Goal: Navigation & Orientation: Find specific page/section

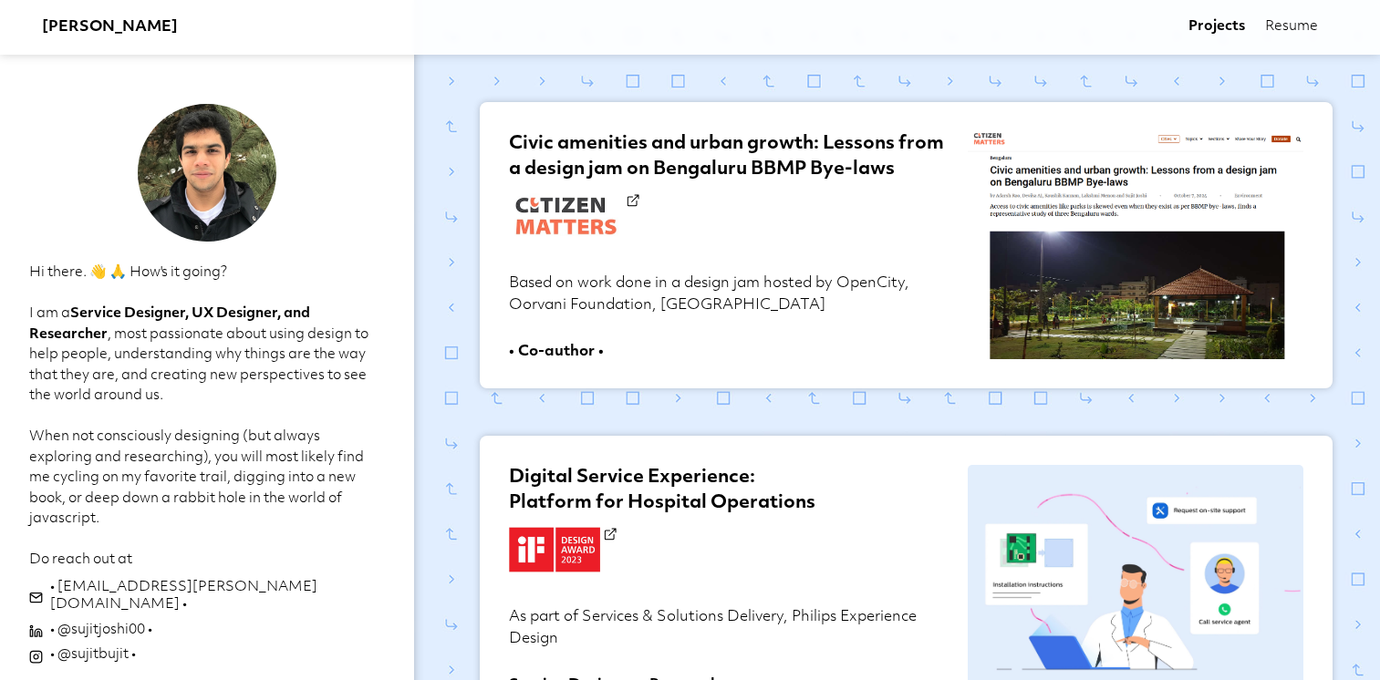
scroll to position [274, 0]
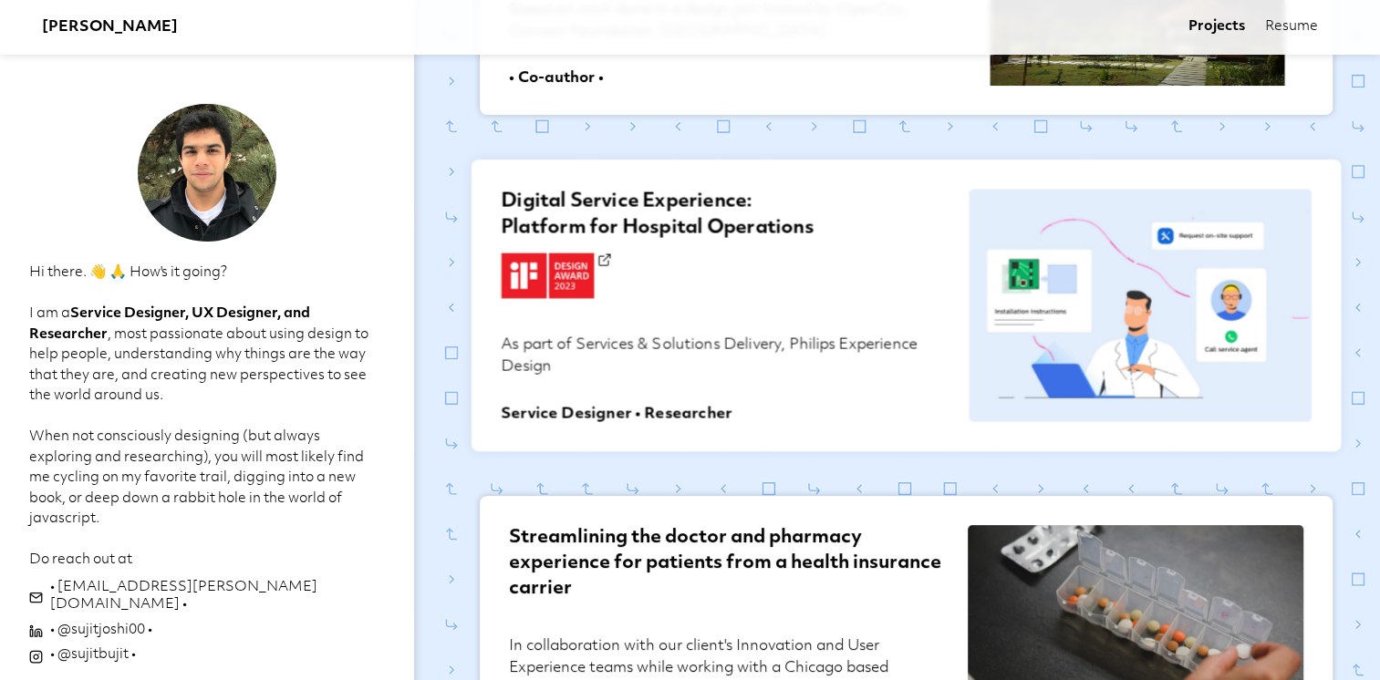
drag, startPoint x: 0, startPoint y: 0, endPoint x: 949, endPoint y: 332, distance: 1005.7
click at [949, 332] on link "Digital Service Experience: Platform for Hospital Operations As part of Service…" at bounding box center [906, 306] width 870 height 292
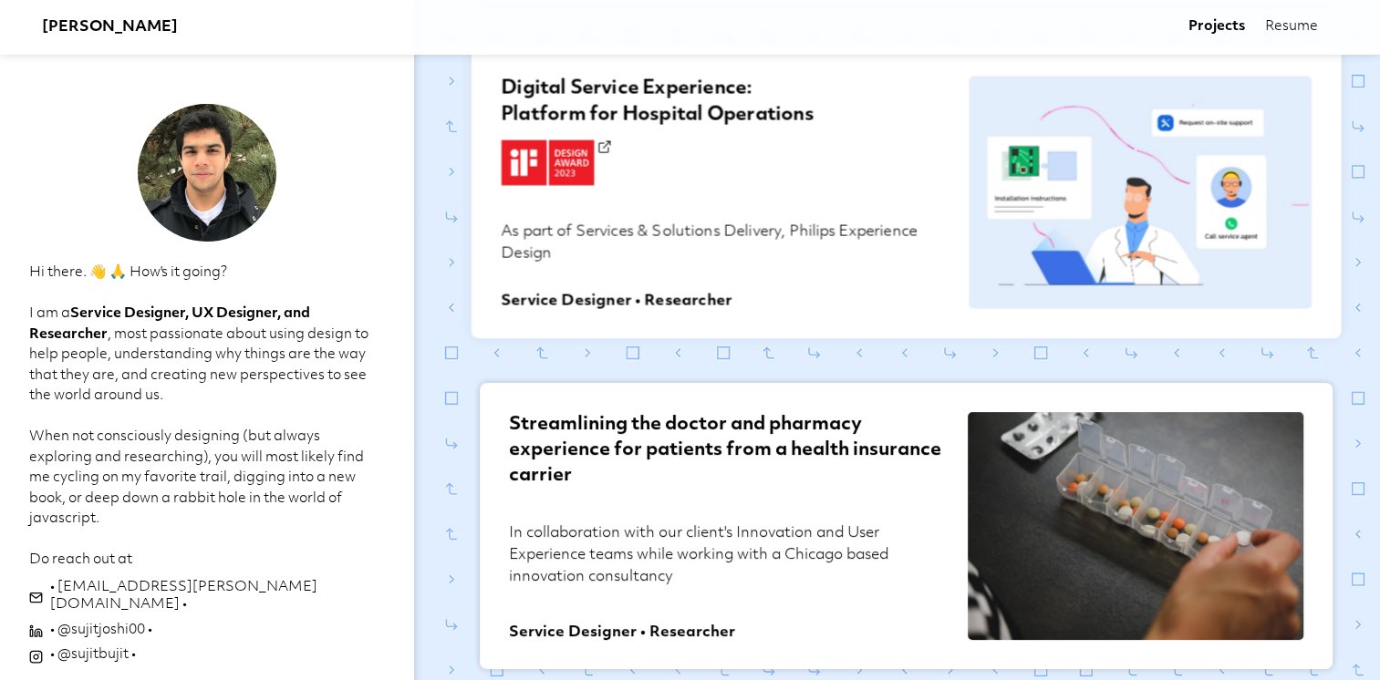
scroll to position [638, 0]
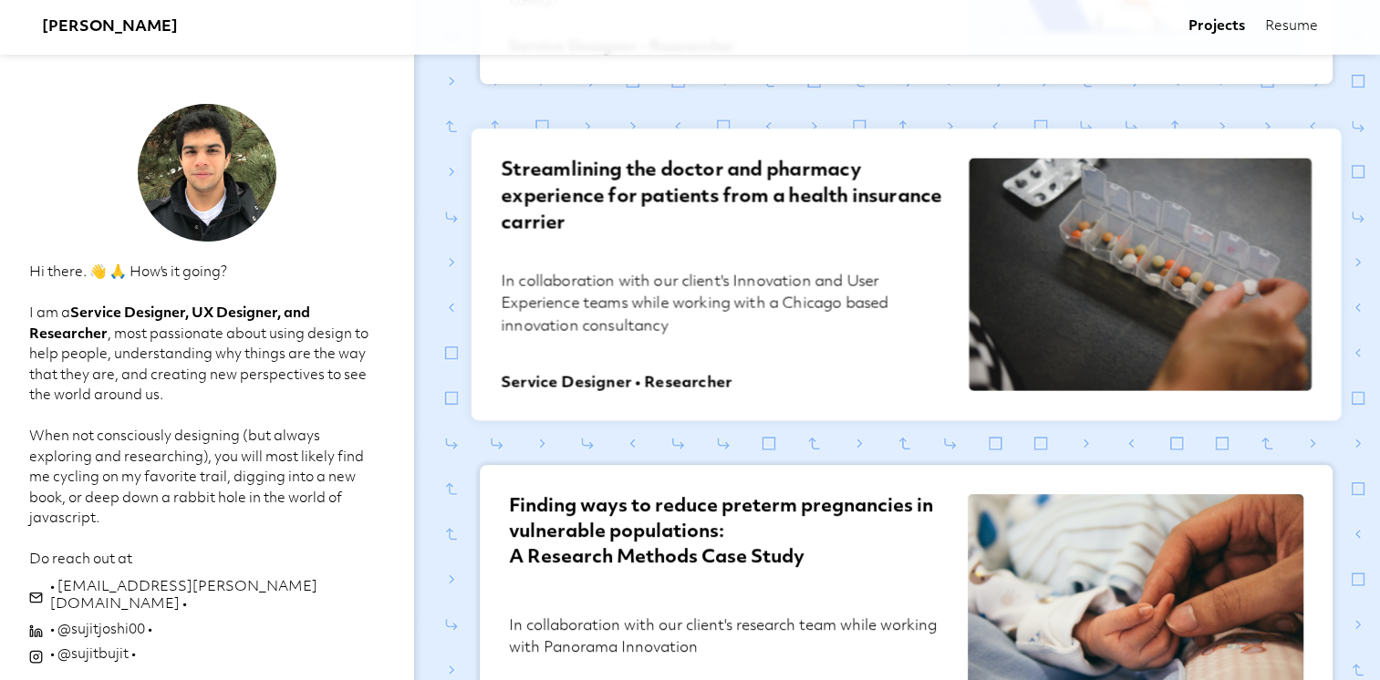
click at [865, 362] on p "In collaboration with our client's Innovation and User Experience teams while w…" at bounding box center [724, 320] width 446 height 99
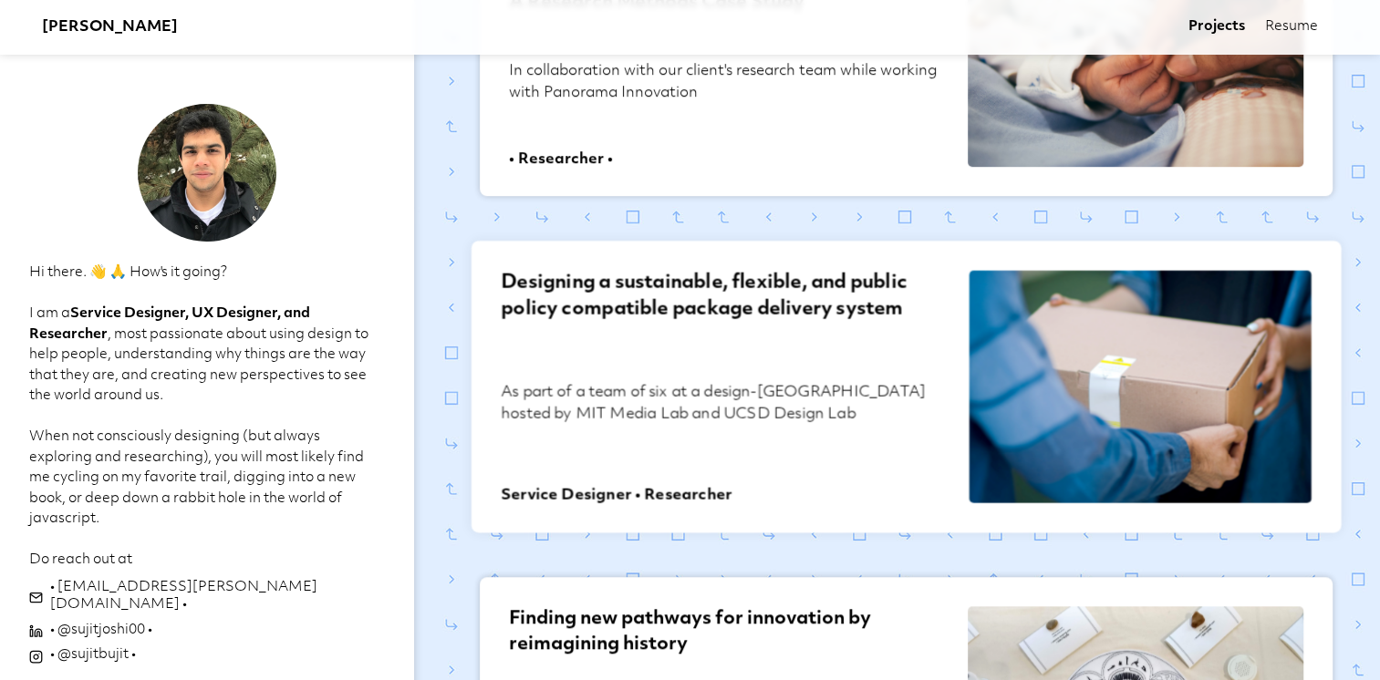
scroll to position [1157, 0]
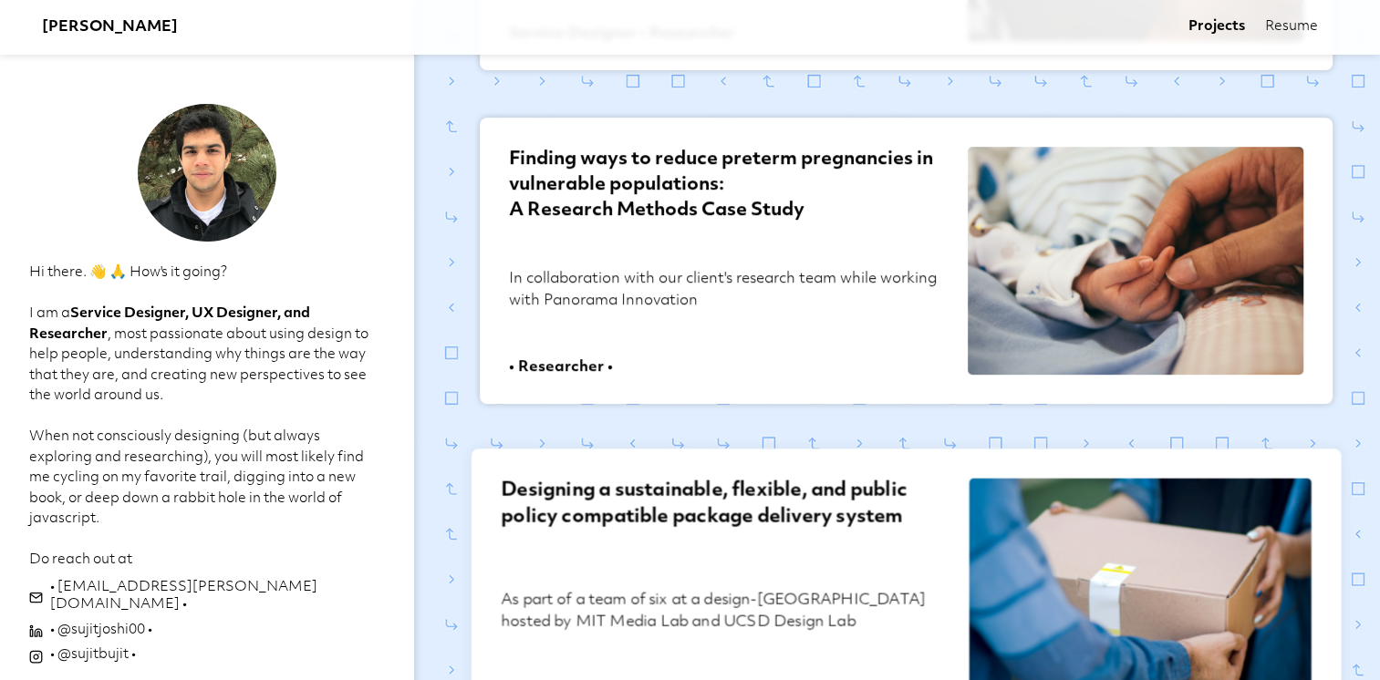
scroll to position [975, 0]
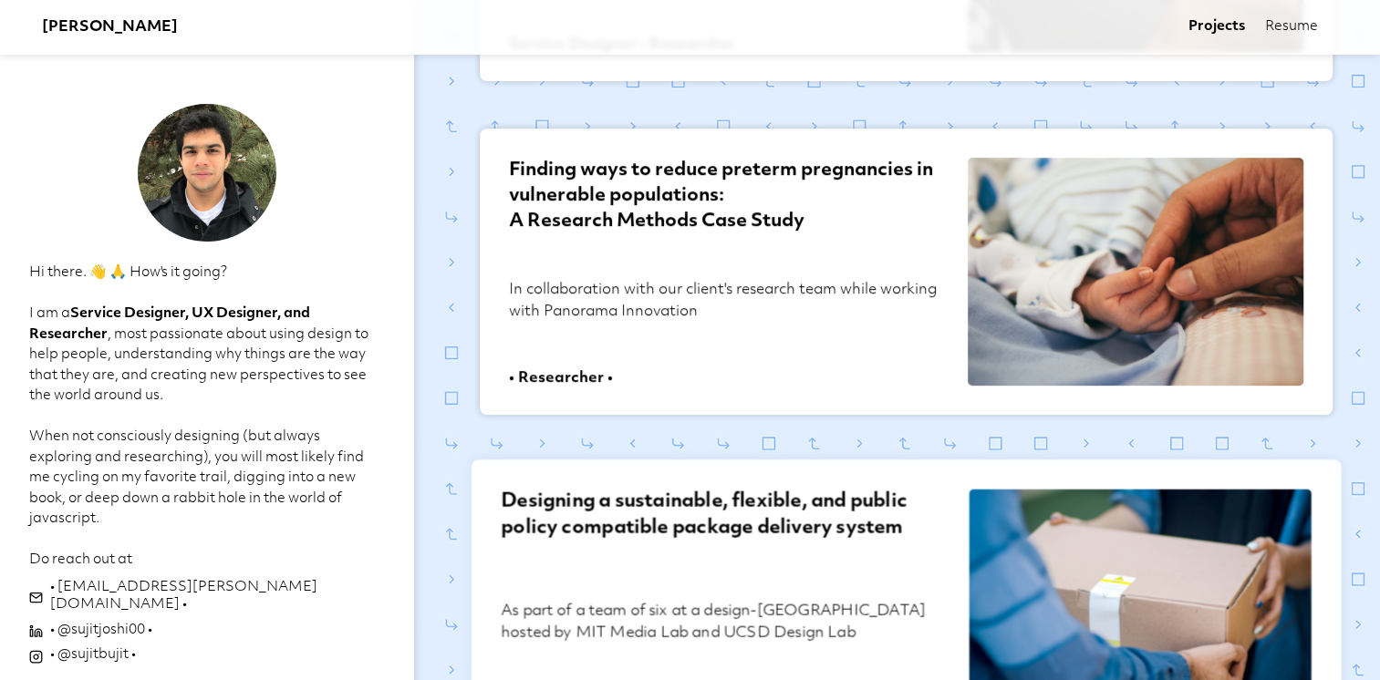
click at [835, 641] on p "As part of a team of six at a design-[GEOGRAPHIC_DATA] hosted by MIT Media Lab …" at bounding box center [724, 650] width 446 height 101
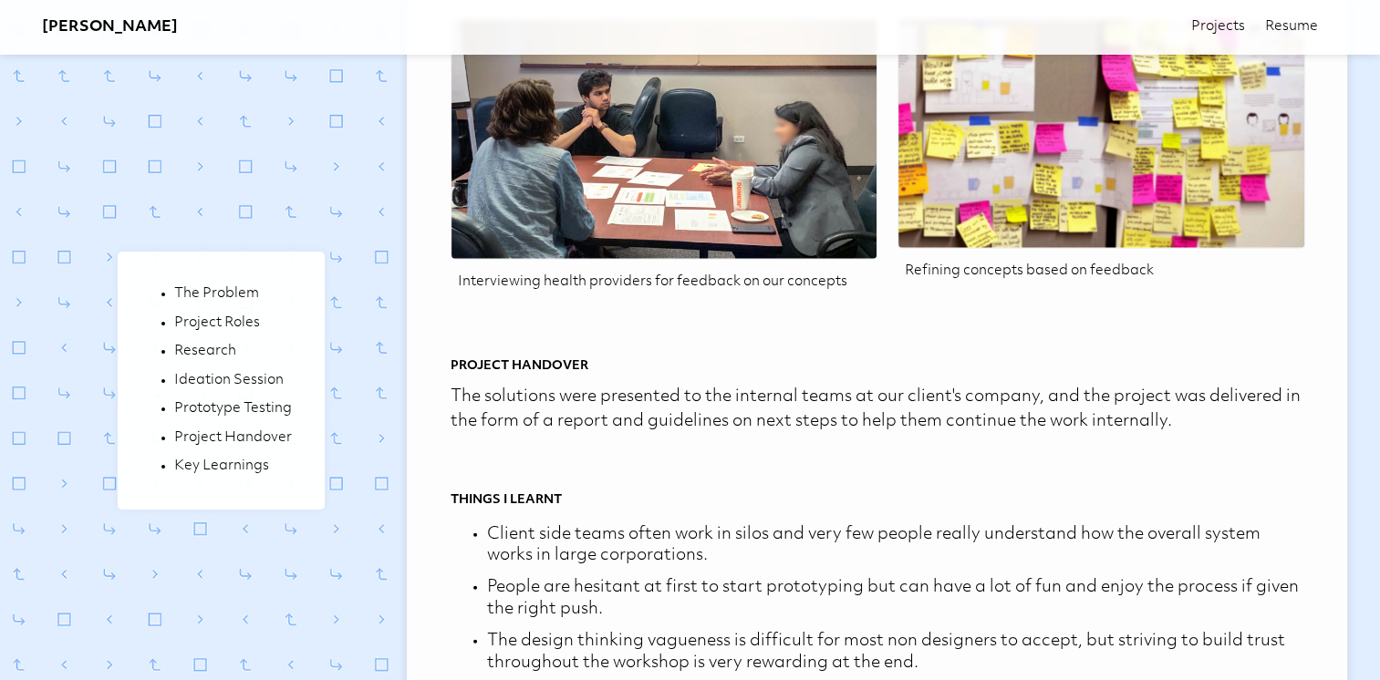
scroll to position [4934, 0]
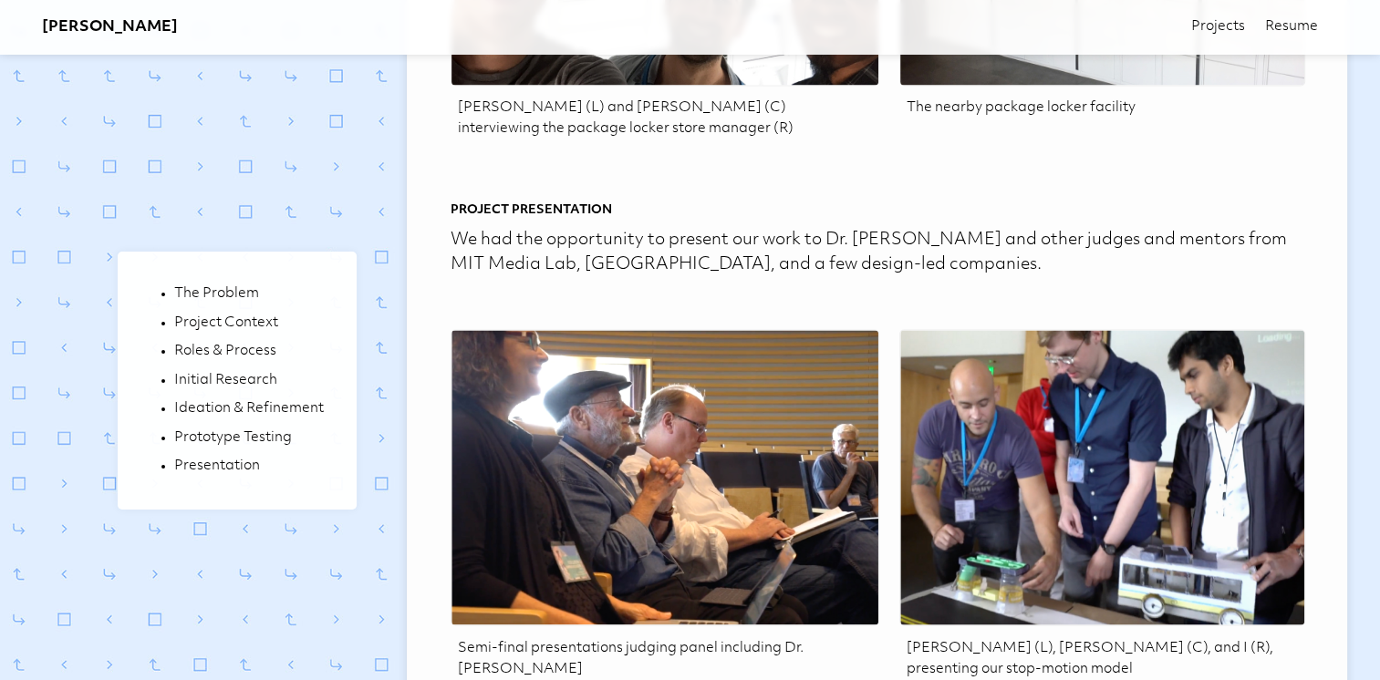
scroll to position [9900, 0]
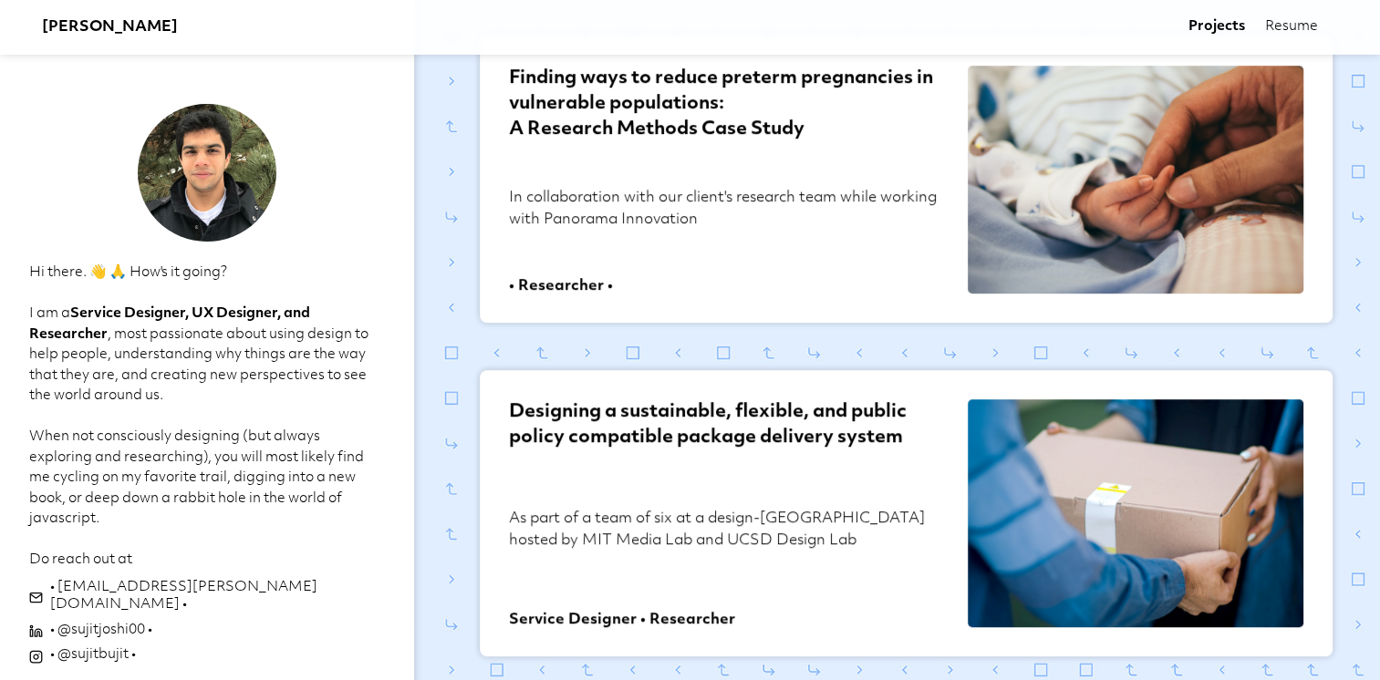
scroll to position [1066, 0]
